Goal: Navigation & Orientation: Find specific page/section

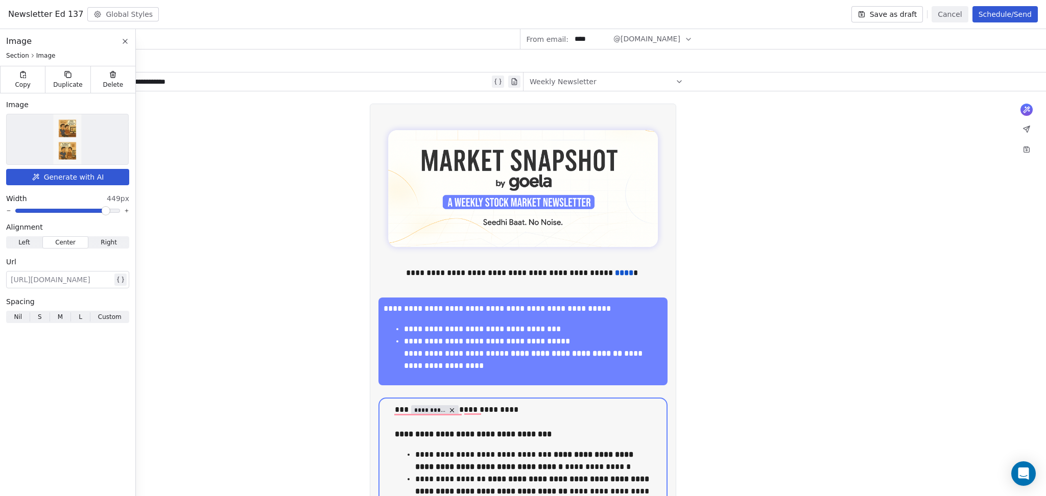
scroll to position [1226, 0]
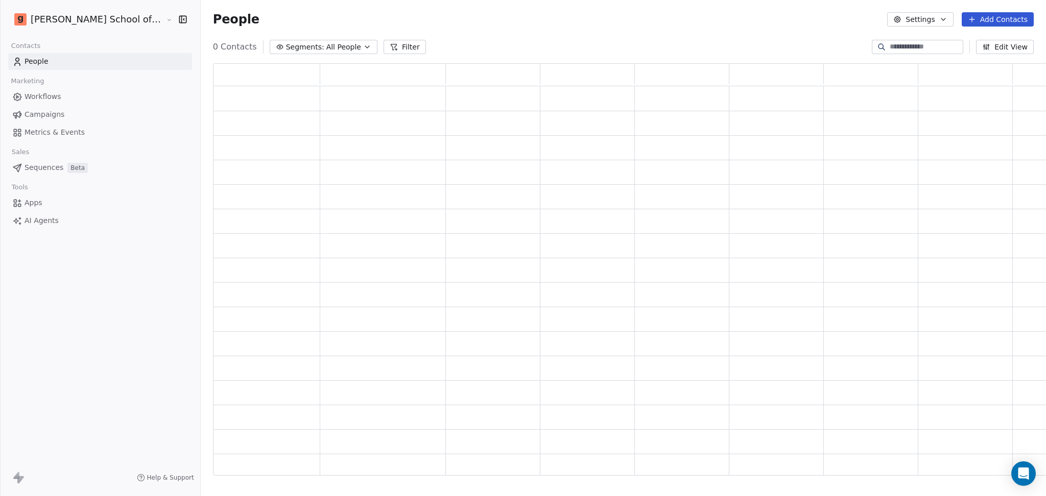
scroll to position [402, 850]
click at [53, 108] on link "Campaigns" at bounding box center [100, 114] width 184 height 17
